Goal: Task Accomplishment & Management: Manage account settings

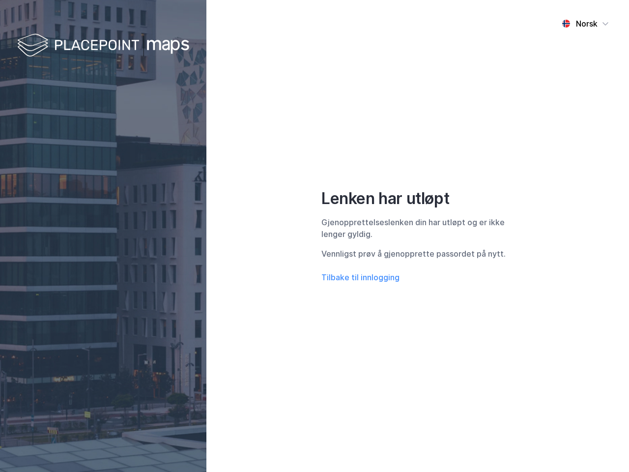
click at [314, 236] on div "Norsk Lenken har utløpt Gjenopprettelseslenken din har utløpt og er ikke lenger…" at bounding box center [417, 236] width 422 height 472
click at [103, 46] on img at bounding box center [103, 45] width 172 height 29
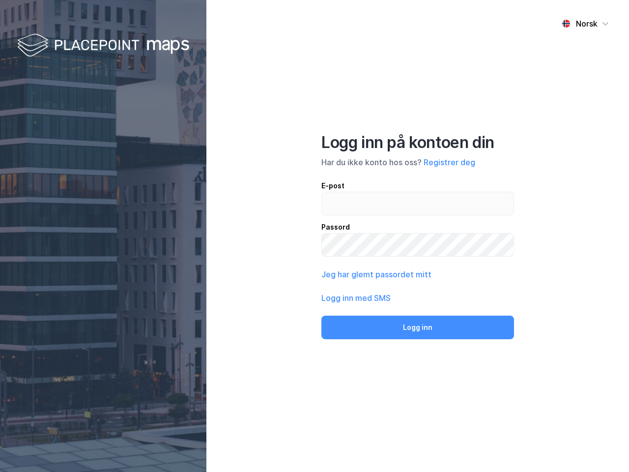
click at [585, 24] on div "Norsk" at bounding box center [587, 24] width 22 height 12
click at [360, 277] on button "Jeg har glemt passordet mitt" at bounding box center [376, 274] width 110 height 12
